Goal: Browse casually

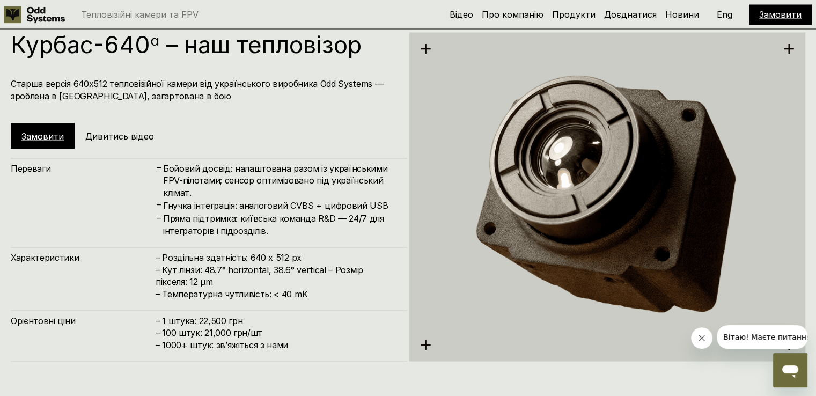
scroll to position [2091, 0]
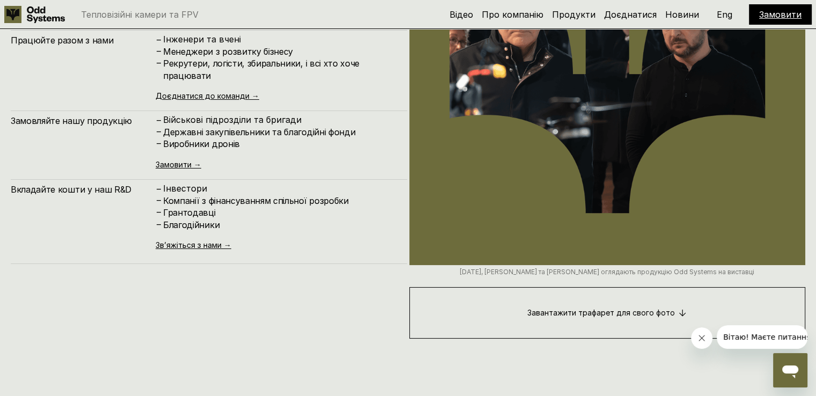
scroll to position [4068, 0]
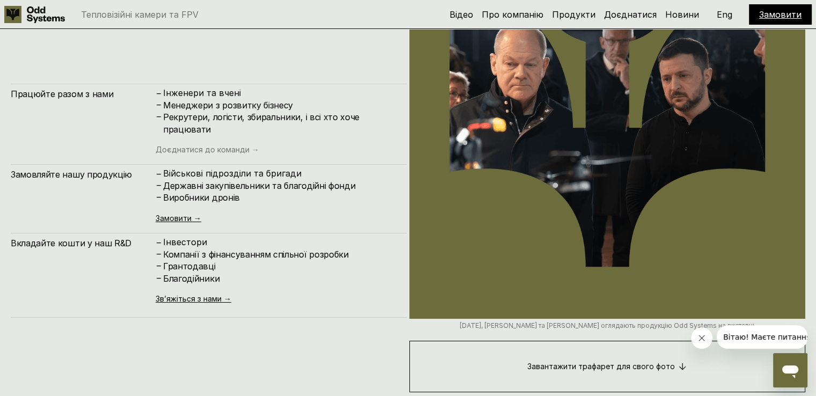
click at [224, 145] on link "Доєднатися до команди →" at bounding box center [207, 149] width 103 height 9
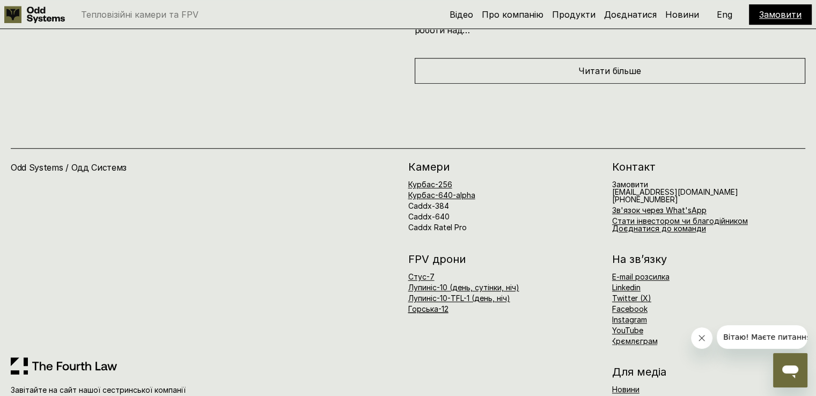
scroll to position [4886, 0]
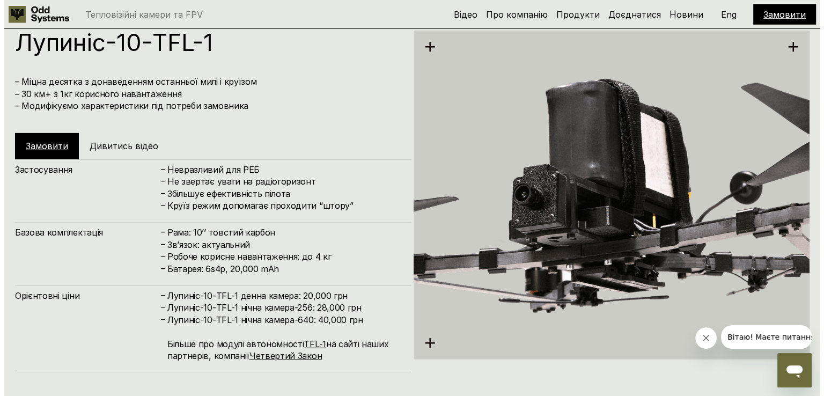
scroll to position [3129, 0]
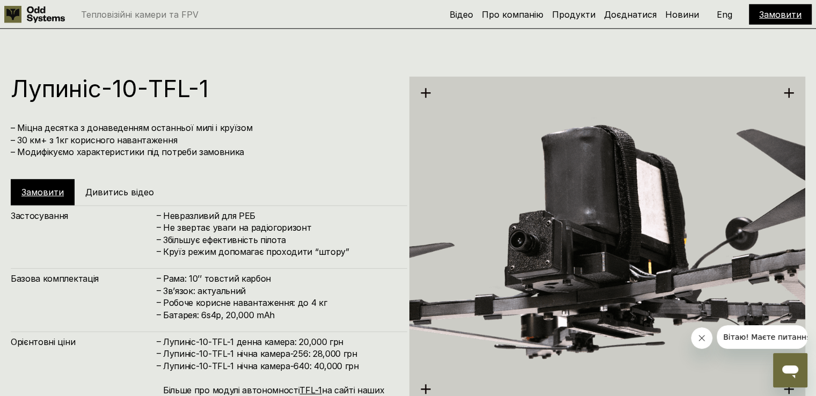
click at [107, 187] on h5 "Дивитись відео" at bounding box center [119, 192] width 69 height 12
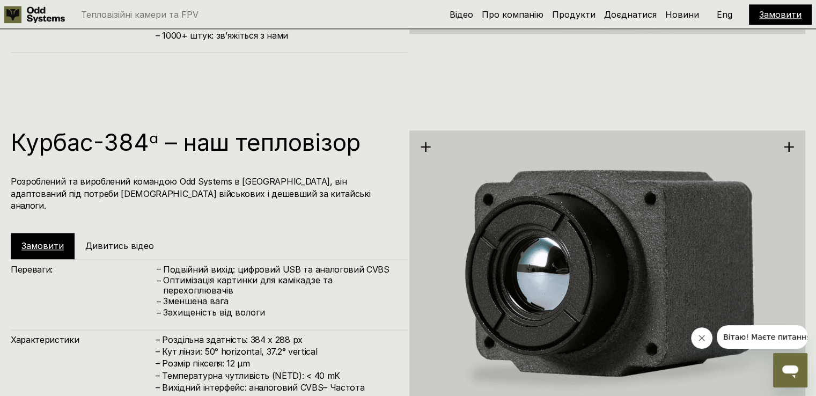
scroll to position [1628, 0]
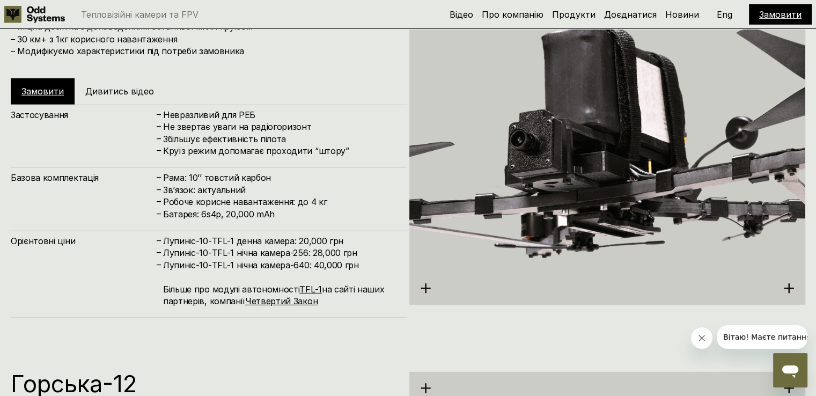
scroll to position [3350, 0]
